Goal: Task Accomplishment & Management: Use online tool/utility

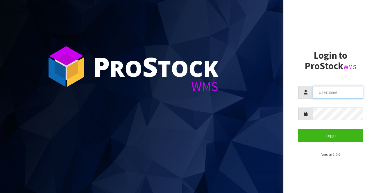
click at [339, 93] on input "text" at bounding box center [332, 91] width 49 height 13
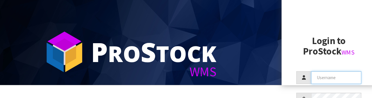
scroll to position [41, 0]
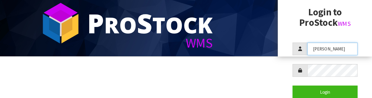
type input "[PERSON_NAME]"
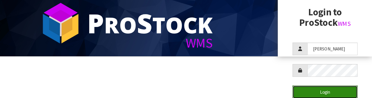
click at [337, 92] on button "Login" at bounding box center [326, 92] width 64 height 13
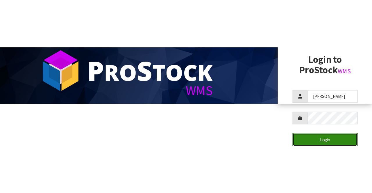
scroll to position [0, 0]
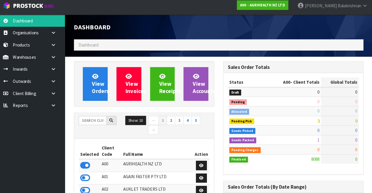
scroll to position [469, 147]
click at [90, 121] on input "text" at bounding box center [96, 121] width 27 height 9
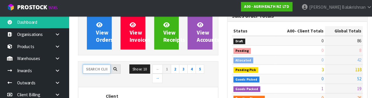
scroll to position [67, 0]
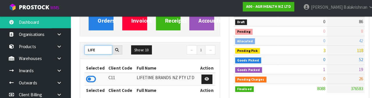
type input "LIFE"
click at [88, 77] on icon at bounding box center [90, 79] width 10 height 9
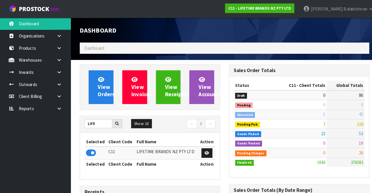
scroll to position [519, 147]
click at [61, 58] on icon at bounding box center [59, 59] width 6 height 4
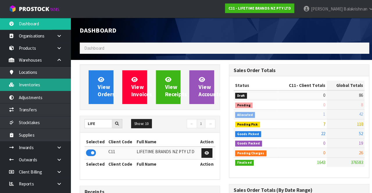
click at [17, 84] on link "Inventories" at bounding box center [35, 83] width 70 height 12
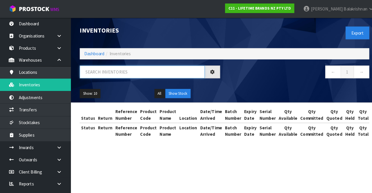
click at [94, 72] on input "text" at bounding box center [140, 71] width 123 height 13
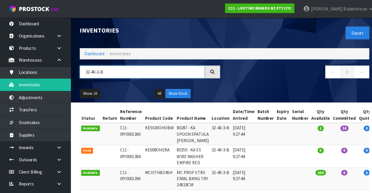
click at [94, 71] on input "32-40-3-B" at bounding box center [140, 71] width 123 height 13
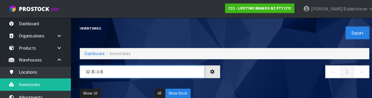
click at [94, 71] on input "32-35-3-B" at bounding box center [140, 71] width 123 height 13
click at [116, 71] on input "32-35-3-B" at bounding box center [140, 71] width 123 height 13
type input "32-35-2-A"
